Goal: Transaction & Acquisition: Purchase product/service

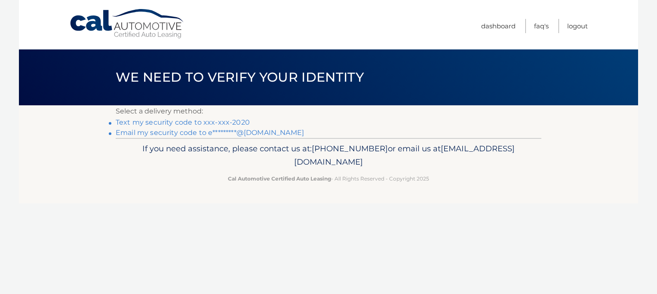
click at [215, 122] on link "Text my security code to xxx-xxx-2020" at bounding box center [183, 122] width 134 height 8
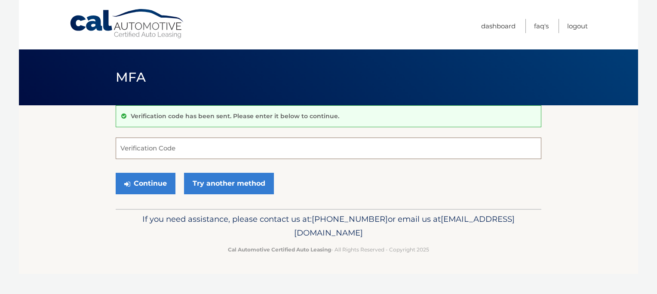
click at [217, 146] on input "Verification Code" at bounding box center [328, 148] width 425 height 21
type input "630891"
click at [116, 173] on button "Continue" at bounding box center [146, 183] width 60 height 21
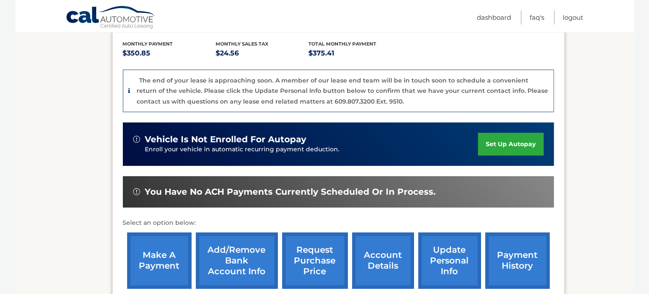
scroll to position [192, 0]
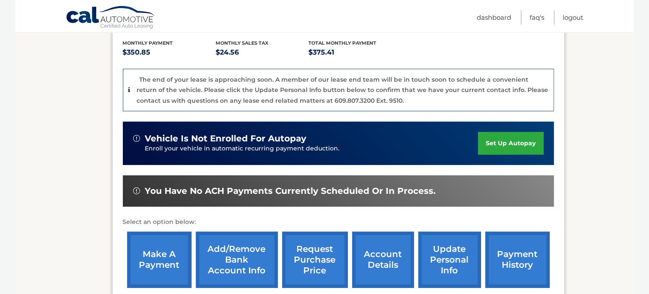
click at [169, 260] on link "make a payment" at bounding box center [159, 260] width 64 height 56
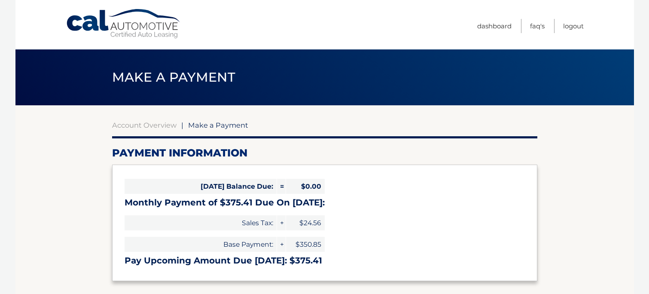
select select "ZTUyYjgyZGYtNzJiYi00NTAyLThiNmItMjM4OGMwODc2OGE3"
click at [492, 24] on link "Dashboard" at bounding box center [494, 26] width 34 height 14
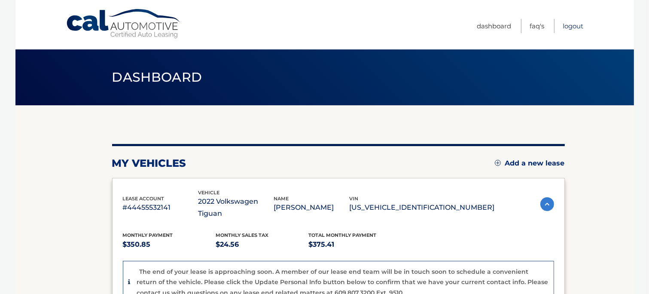
click at [580, 26] on link "Logout" at bounding box center [573, 26] width 21 height 14
